Goal: Task Accomplishment & Management: Complete application form

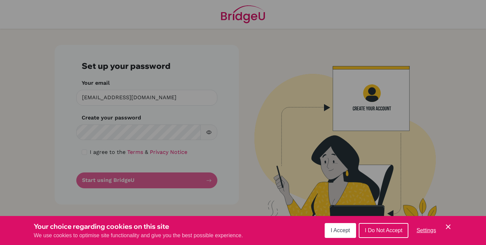
click at [294, 113] on div "Cookie Preferences" at bounding box center [243, 122] width 486 height 245
click at [388, 231] on span "I Do Not Accept" at bounding box center [383, 231] width 37 height 6
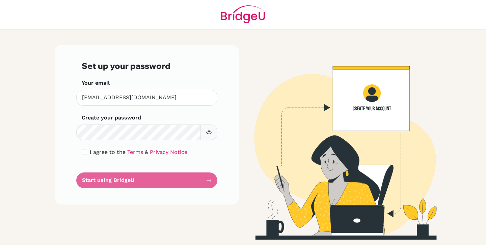
click at [88, 152] on div "I agree to the Terms & Privacy Notice" at bounding box center [147, 152] width 130 height 8
click at [85, 151] on input "checkbox" at bounding box center [84, 152] width 5 height 5
checkbox input "true"
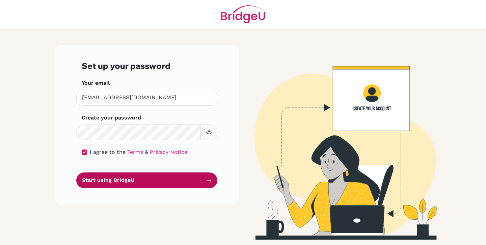
click at [130, 182] on button "Start using BridgeU" at bounding box center [146, 181] width 141 height 16
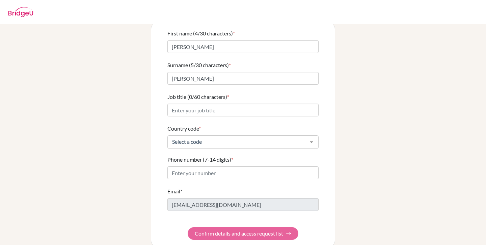
scroll to position [57, 0]
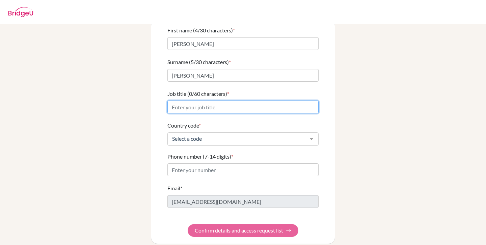
click at [280, 101] on input "Job title (0/60 characters) *" at bounding box center [242, 107] width 151 height 13
click at [189, 101] on input "A level Teacher" at bounding box center [242, 107] width 151 height 13
type input "A level PsychologyTeacher"
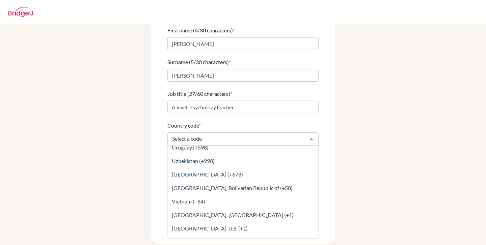
scroll to position [3147, 0]
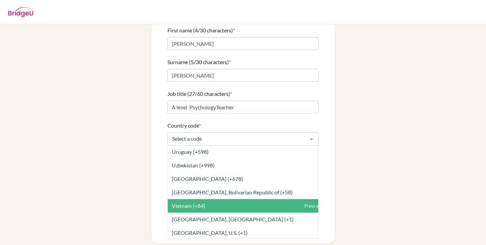
click at [211, 200] on span "Vietnam (+84)" at bounding box center [258, 206] width 181 height 14
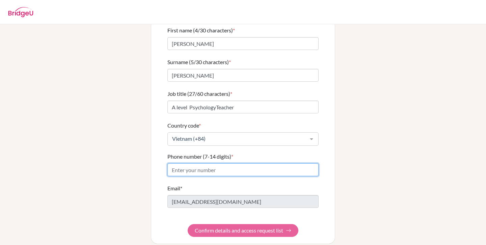
click at [228, 163] on input "Phone number (7-14 digits) *" at bounding box center [242, 169] width 151 height 13
type input "0"
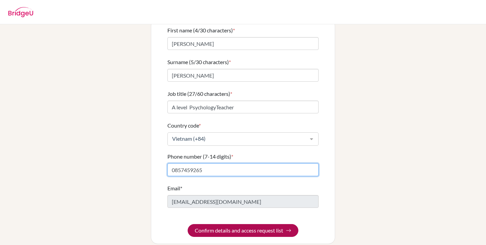
type input "0857459265"
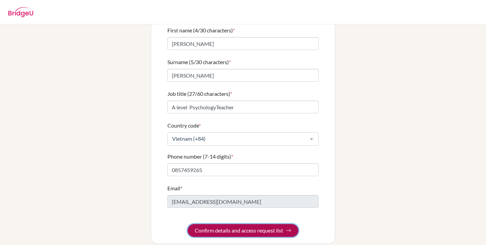
click at [254, 225] on button "Confirm details and access request list" at bounding box center [243, 230] width 111 height 13
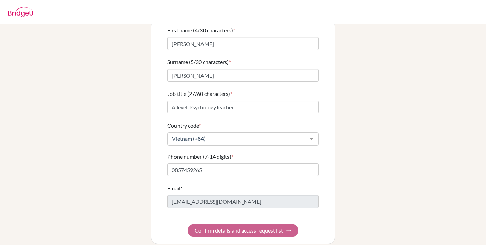
scroll to position [0, 0]
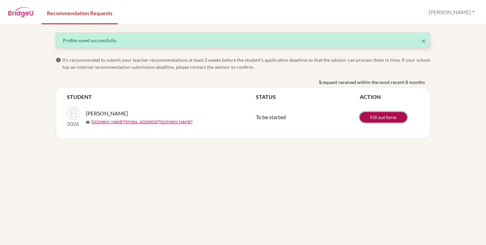
click at [385, 116] on link "Fill out form" at bounding box center [383, 117] width 47 height 10
click at [76, 13] on link "Recommendation Requests" at bounding box center [80, 12] width 76 height 23
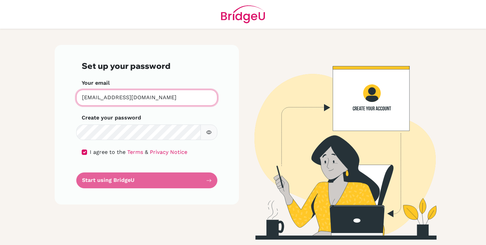
click at [113, 98] on input "[EMAIL_ADDRESS][DOMAIN_NAME]" at bounding box center [146, 98] width 141 height 16
